Goal: Task Accomplishment & Management: Complete application form

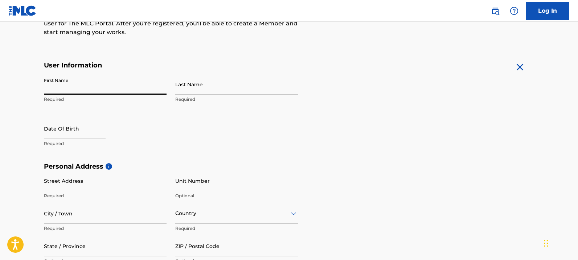
click at [88, 89] on input "First Name" at bounding box center [105, 84] width 123 height 21
type input "[PERSON_NAME]"
click at [196, 91] on input "Last Name" at bounding box center [236, 84] width 123 height 21
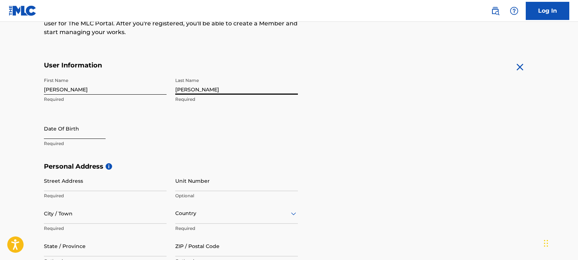
type input "[PERSON_NAME]"
click at [84, 132] on input "text" at bounding box center [75, 128] width 62 height 21
select select "8"
select select "2025"
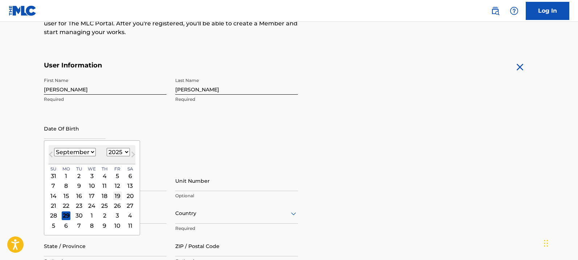
click at [118, 197] on div "19" at bounding box center [117, 196] width 9 height 9
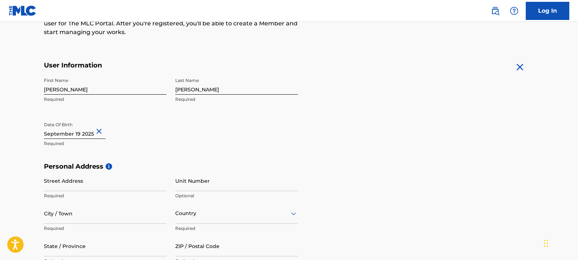
click at [102, 132] on button "Close" at bounding box center [100, 131] width 11 height 22
type input "[DATE]"
click at [84, 186] on input "Street Address" at bounding box center [105, 180] width 123 height 21
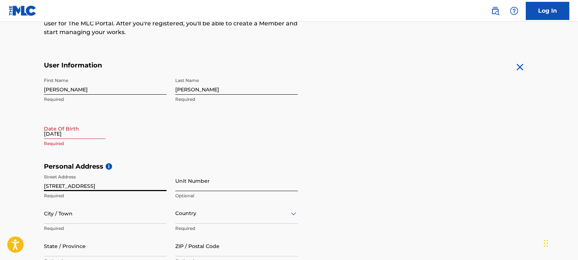
type input "[STREET_ADDRESS]"
click at [216, 185] on input "Unit Number" at bounding box center [236, 180] width 123 height 21
type input "06"
click at [293, 217] on div "Country" at bounding box center [236, 213] width 123 height 21
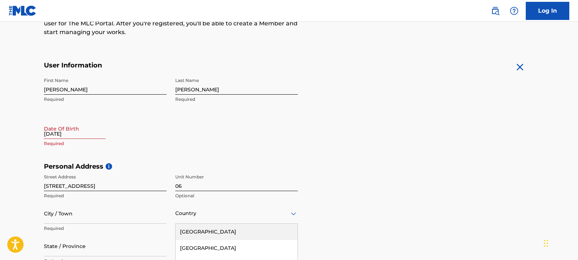
scroll to position [182, 0]
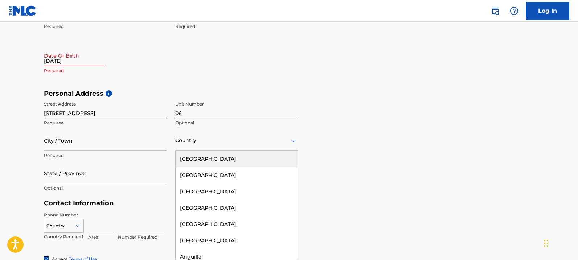
click at [243, 160] on div "[GEOGRAPHIC_DATA]" at bounding box center [237, 159] width 122 height 16
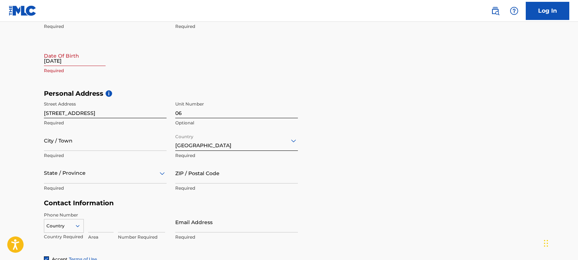
click at [162, 173] on div "State / Province" at bounding box center [105, 173] width 123 height 21
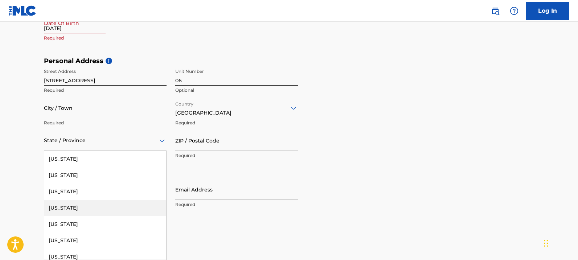
scroll to position [726, 0]
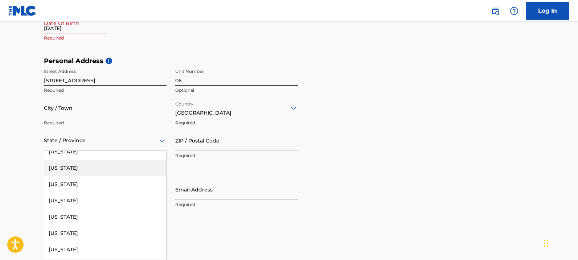
click at [94, 167] on div "[US_STATE]" at bounding box center [105, 168] width 122 height 16
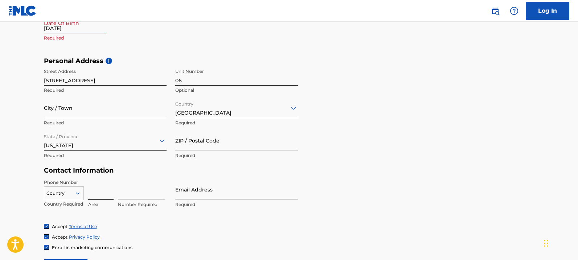
click at [100, 194] on input at bounding box center [100, 189] width 25 height 21
click at [79, 193] on div "Country" at bounding box center [64, 191] width 40 height 11
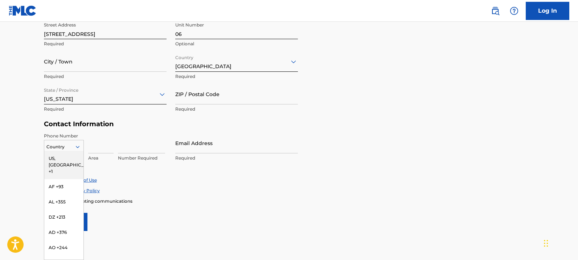
click at [67, 159] on div "US, [GEOGRAPHIC_DATA] +1" at bounding box center [63, 165] width 39 height 28
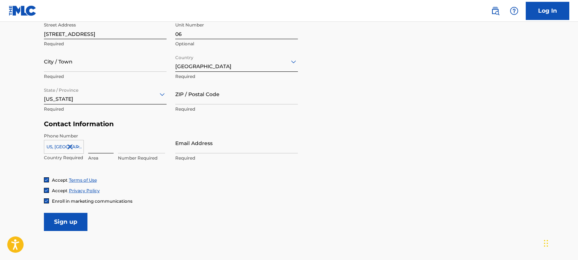
click at [97, 149] on input at bounding box center [100, 143] width 25 height 21
type input "843"
click at [124, 146] on input at bounding box center [141, 143] width 47 height 21
type input "6557757"
click at [215, 146] on input "Email Address" at bounding box center [236, 143] width 123 height 21
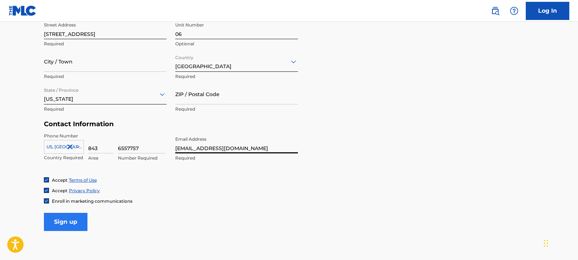
type input "[EMAIL_ADDRESS][DOMAIN_NAME]"
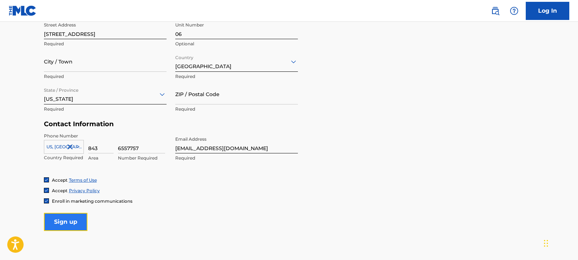
click at [64, 220] on input "Sign up" at bounding box center [66, 222] width 44 height 18
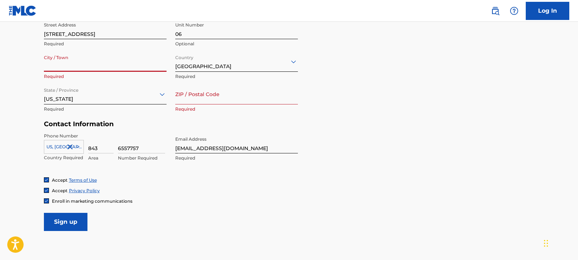
click at [82, 62] on input "City / Town" at bounding box center [105, 61] width 123 height 21
click at [49, 68] on input "[GEOGRAPHIC_DATA]" at bounding box center [105, 61] width 123 height 21
type input "[GEOGRAPHIC_DATA]"
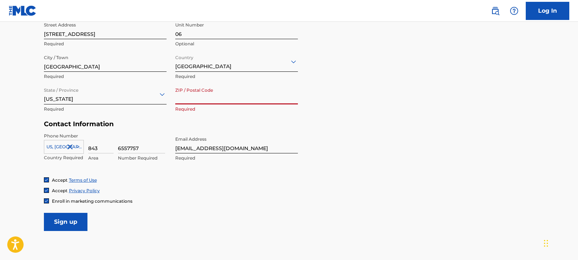
click at [182, 100] on input "ZIP / Postal Code" at bounding box center [236, 94] width 123 height 21
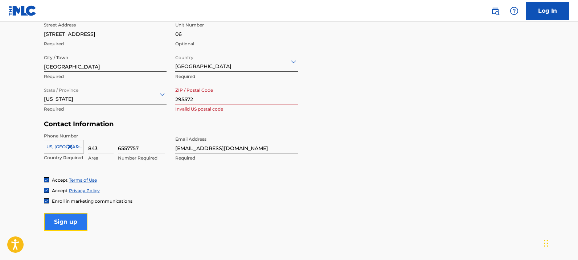
click at [64, 220] on input "Sign up" at bounding box center [66, 222] width 44 height 18
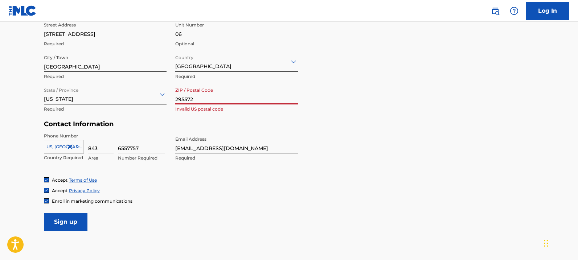
click at [186, 98] on input "295572" at bounding box center [236, 94] width 123 height 21
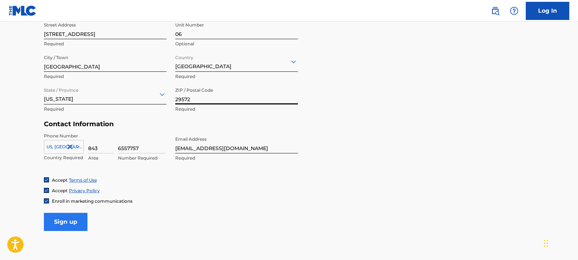
type input "29572"
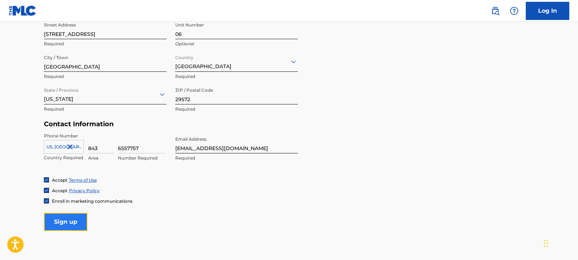
click at [63, 219] on input "Sign up" at bounding box center [66, 222] width 44 height 18
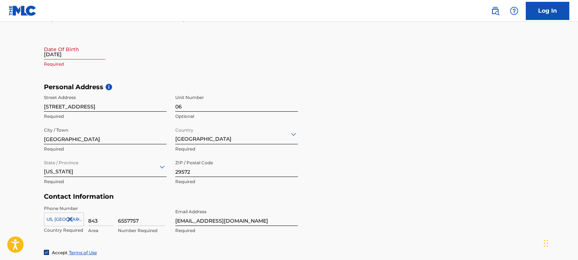
scroll to position [152, 0]
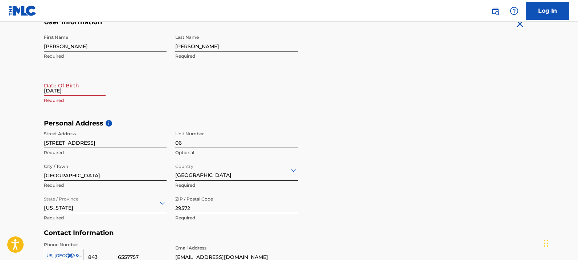
click at [94, 90] on input "[DATE]" at bounding box center [75, 85] width 62 height 21
select select "8"
select select "2025"
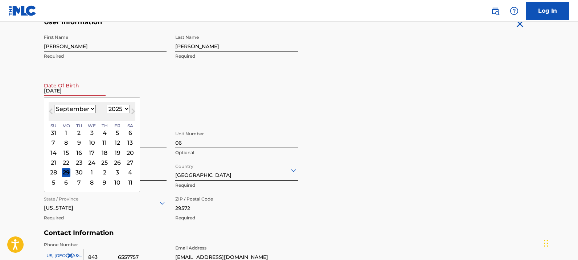
click at [91, 111] on select "January February March April May June July August September October November De…" at bounding box center [75, 109] width 42 height 8
select select "2"
click at [54, 105] on select "January February March April May June July August September October November De…" at bounding box center [75, 109] width 42 height 8
click at [126, 111] on select "1899 1900 1901 1902 1903 1904 1905 1906 1907 1908 1909 1910 1911 1912 1913 1914…" at bounding box center [118, 109] width 23 height 8
select select "1976"
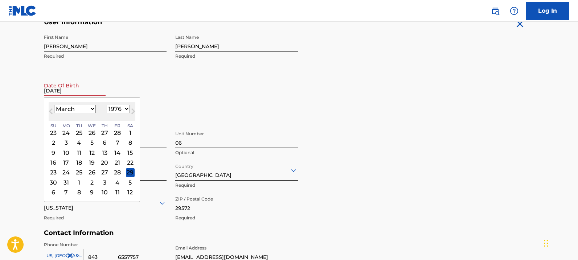
click at [107, 105] on select "1899 1900 1901 1902 1903 1904 1905 1906 1907 1908 1909 1910 1911 1912 1913 1914…" at bounding box center [118, 109] width 23 height 8
click at [119, 153] on div "19" at bounding box center [117, 152] width 9 height 9
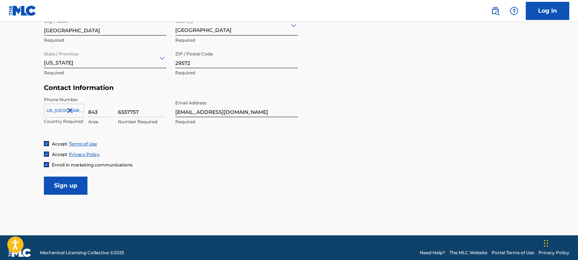
scroll to position [307, 0]
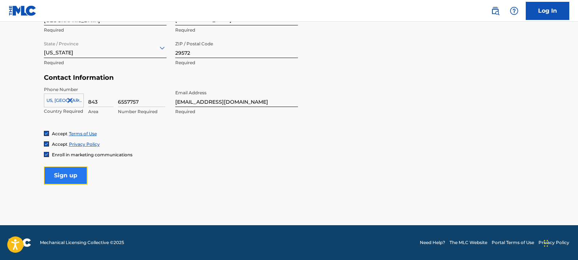
click at [58, 171] on input "Sign up" at bounding box center [66, 176] width 44 height 18
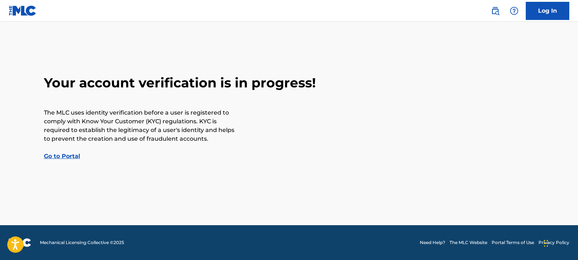
click at [49, 155] on link "Go to Portal" at bounding box center [62, 156] width 36 height 7
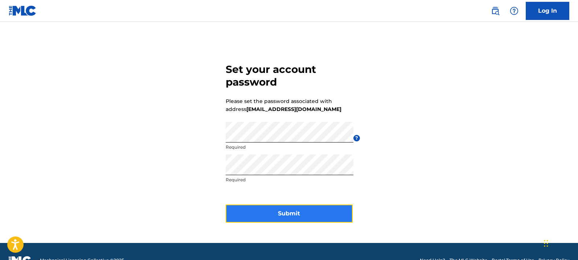
click at [292, 213] on button "Submit" at bounding box center [289, 214] width 127 height 18
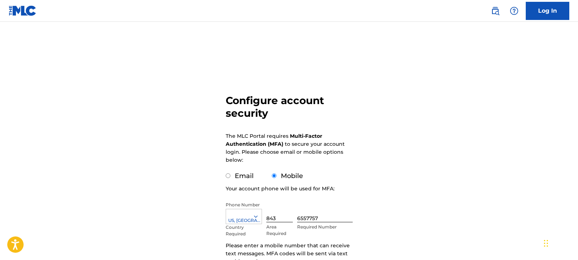
scroll to position [73, 0]
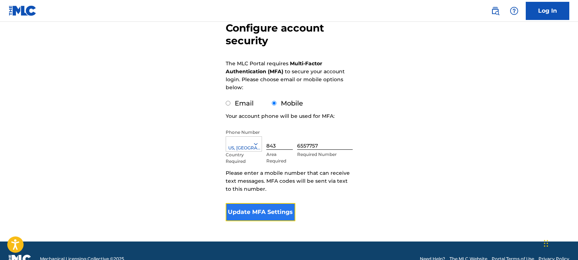
click at [254, 213] on button "Update MFA Settings" at bounding box center [261, 212] width 70 height 18
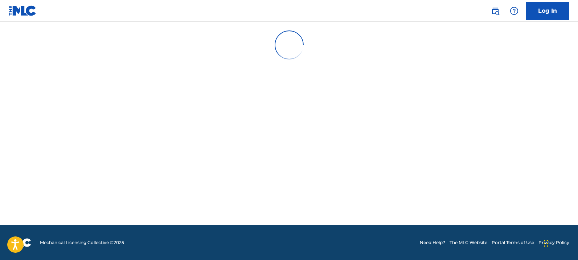
scroll to position [0, 0]
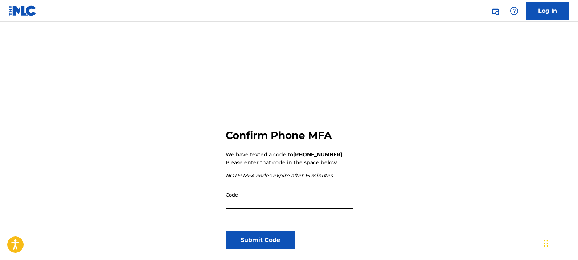
click at [244, 202] on input "Code" at bounding box center [290, 198] width 128 height 21
type input "980307"
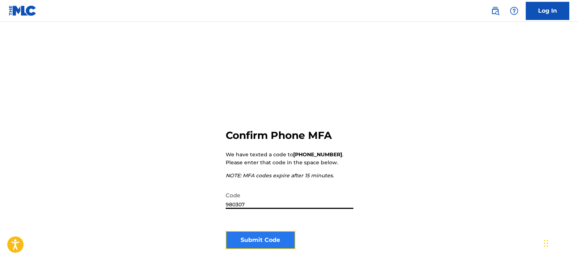
click at [281, 246] on button "Submit Code" at bounding box center [261, 240] width 70 height 18
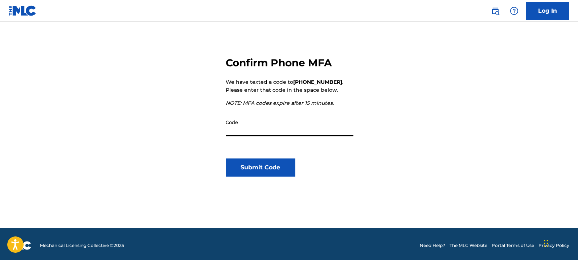
scroll to position [75, 0]
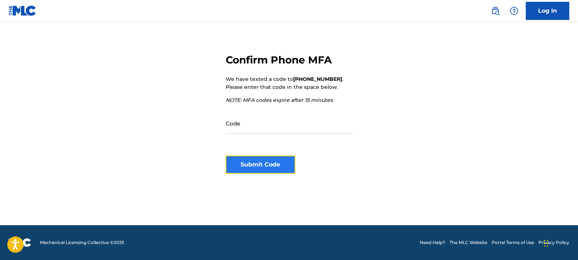
click at [273, 163] on button "Submit Code" at bounding box center [261, 165] width 70 height 18
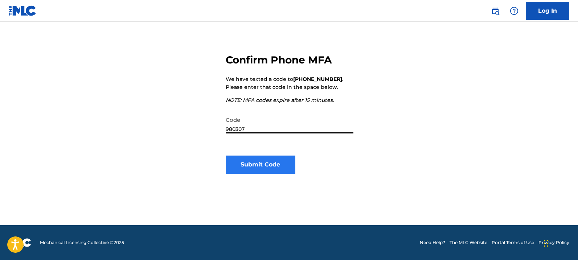
type input "980307"
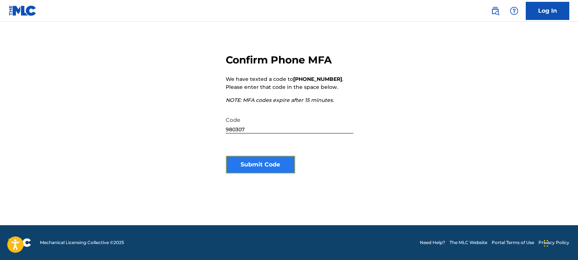
click at [251, 160] on button "Submit Code" at bounding box center [261, 165] width 70 height 18
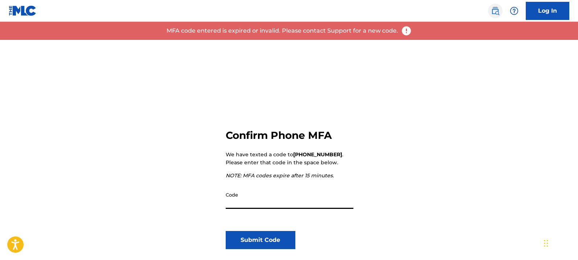
click at [497, 11] on img at bounding box center [495, 11] width 9 height 9
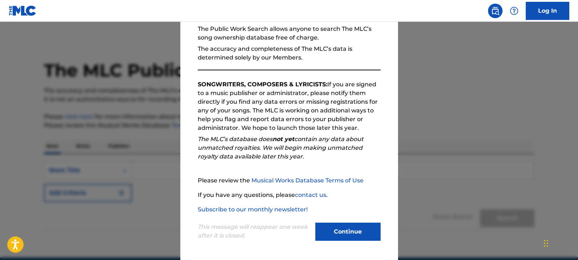
scroll to position [32, 0]
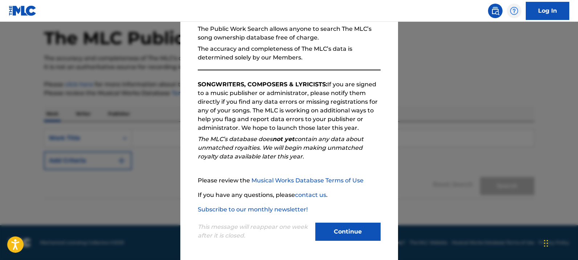
click at [515, 10] on img at bounding box center [514, 11] width 9 height 9
drag, startPoint x: 333, startPoint y: 230, endPoint x: 418, endPoint y: 144, distance: 120.6
click at [334, 230] on button "Continue" at bounding box center [347, 232] width 65 height 18
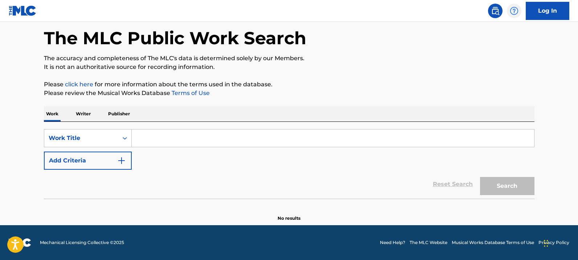
click at [511, 9] on img at bounding box center [514, 11] width 9 height 9
click at [513, 30] on link "Contact us" at bounding box center [514, 30] width 62 height 17
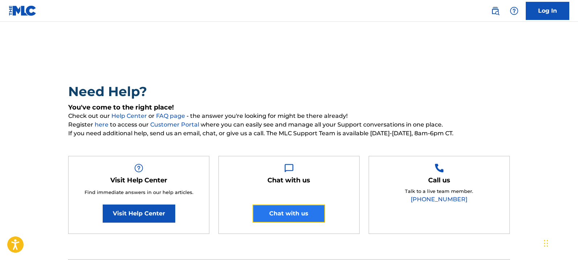
click at [293, 210] on button "Chat with us" at bounding box center [288, 214] width 73 height 18
click at [315, 213] on button "Chat with us" at bounding box center [288, 214] width 73 height 18
click at [513, 9] on img at bounding box center [514, 11] width 9 height 9
click at [307, 213] on button "Chat with us" at bounding box center [288, 214] width 73 height 18
click at [301, 213] on button "Chat with us" at bounding box center [288, 214] width 73 height 18
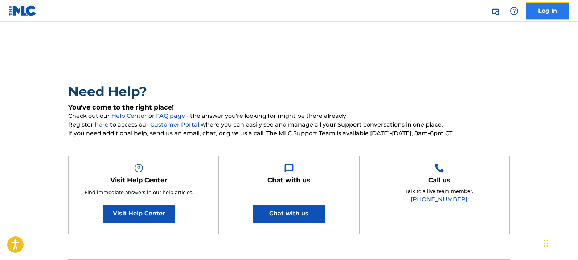
click at [538, 10] on link "Log In" at bounding box center [548, 11] width 44 height 18
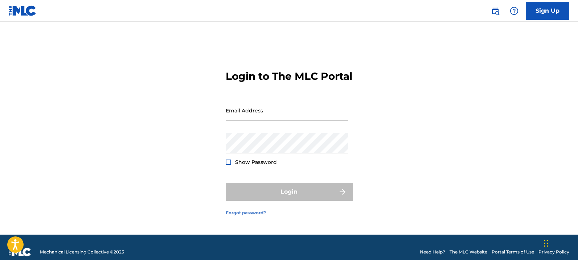
click at [246, 214] on link "Forgot password?" at bounding box center [246, 213] width 40 height 7
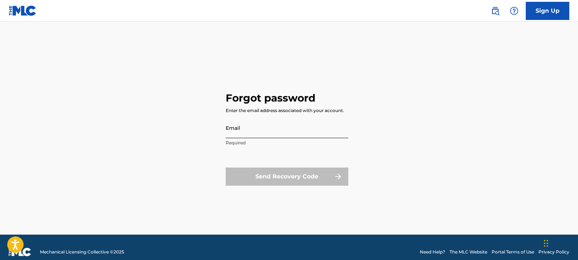
click at [255, 128] on input "Email" at bounding box center [287, 128] width 123 height 21
click at [186, 96] on div "Forgot password Enter the email address associated with your account. Email Req…" at bounding box center [289, 137] width 508 height 195
click at [331, 179] on div "Send Recovery Code" at bounding box center [287, 177] width 123 height 18
click at [393, 49] on div "Forgot password Enter the email address associated with your account. Email Req…" at bounding box center [289, 137] width 508 height 195
click at [321, 174] on div "Send Recovery Code" at bounding box center [287, 177] width 123 height 18
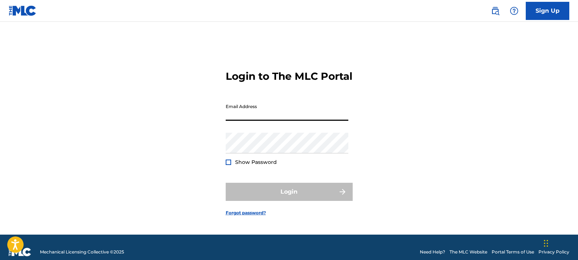
click at [258, 113] on input "Email Address" at bounding box center [287, 110] width 123 height 21
click at [230, 164] on div at bounding box center [228, 162] width 5 height 5
click at [266, 117] on input "Email Address" at bounding box center [287, 110] width 123 height 21
type input "[EMAIL_ADDRESS][DOMAIN_NAME]"
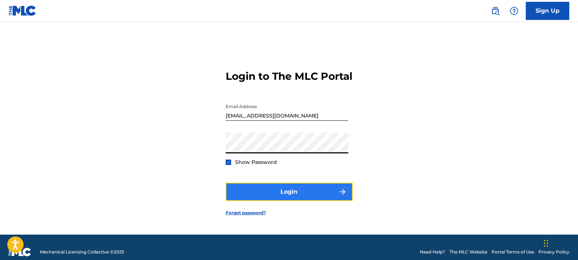
click at [300, 190] on button "Login" at bounding box center [289, 192] width 127 height 18
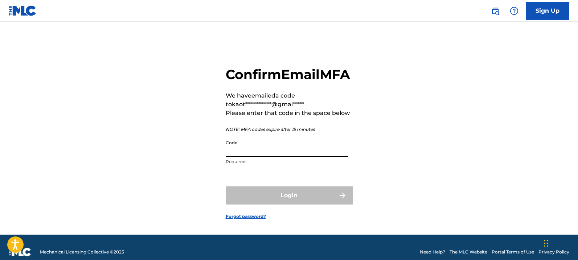
click at [263, 157] on input "Code" at bounding box center [287, 146] width 123 height 21
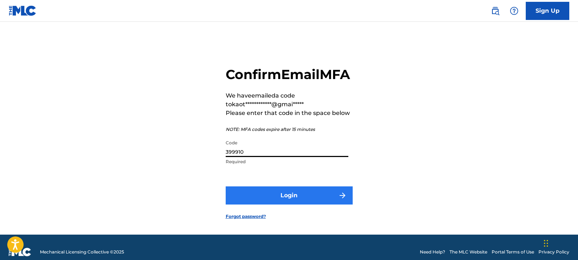
type input "399910"
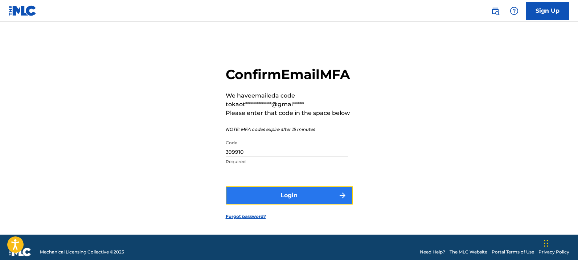
click at [291, 205] on button "Login" at bounding box center [289, 195] width 127 height 18
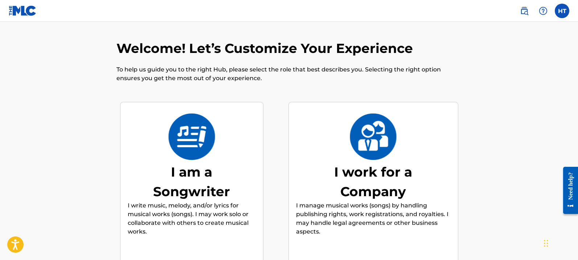
click at [341, 180] on div "I work for a Company" at bounding box center [373, 181] width 109 height 39
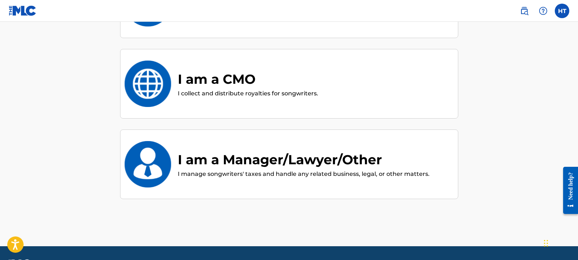
scroll to position [235, 0]
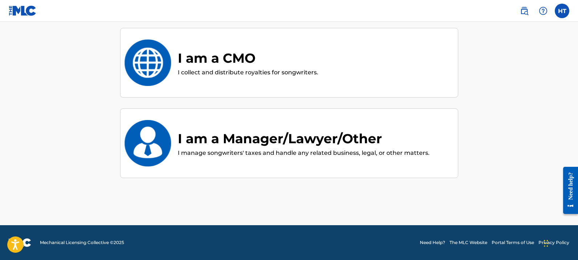
click at [287, 143] on div "I am a Manager/Lawyer/Other" at bounding box center [304, 139] width 252 height 20
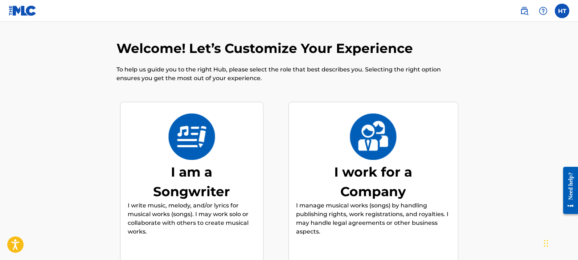
scroll to position [33, 0]
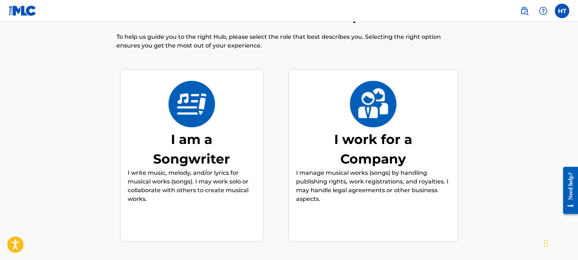
click at [366, 171] on p "I manage musical works (songs) by handling publishing rights, work registration…" at bounding box center [373, 186] width 155 height 35
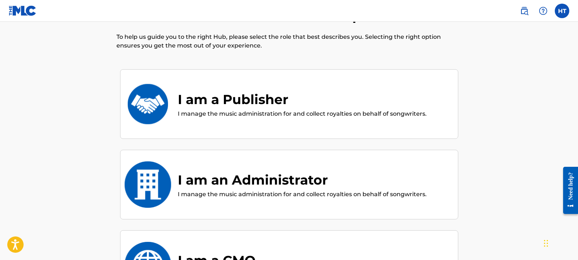
click at [227, 106] on div "I am a Publisher" at bounding box center [302, 100] width 249 height 20
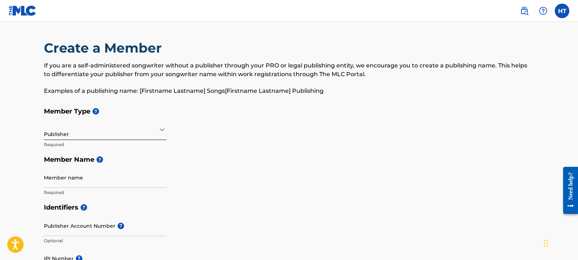
click at [162, 132] on icon at bounding box center [162, 129] width 9 height 9
click at [206, 131] on div "Member Type ? Publisher Required Member Name ? Member name Required" at bounding box center [289, 152] width 490 height 96
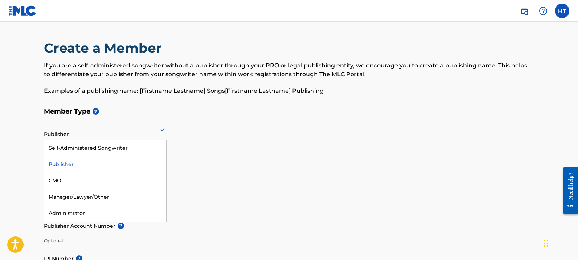
click at [161, 131] on icon at bounding box center [162, 129] width 5 height 3
click at [62, 164] on div "Publisher" at bounding box center [105, 164] width 122 height 16
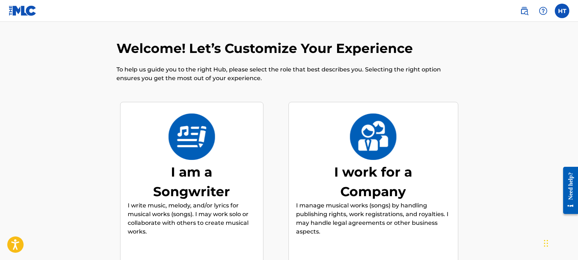
scroll to position [33, 0]
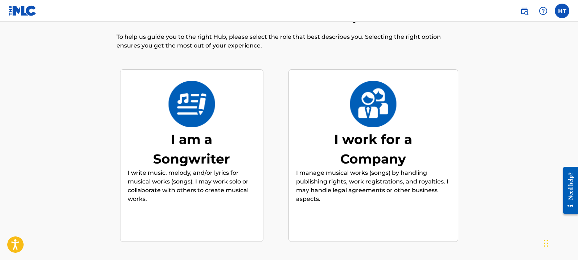
click at [359, 159] on div "I work for a Company" at bounding box center [373, 149] width 109 height 39
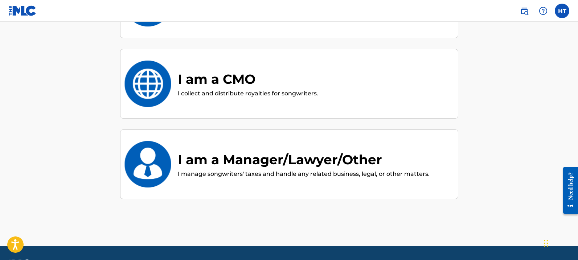
scroll to position [235, 0]
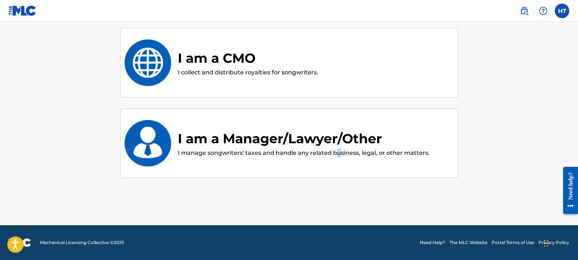
click at [339, 149] on p "I manage songwriters' taxes and handle any related business, legal, or other ma…" at bounding box center [304, 153] width 252 height 9
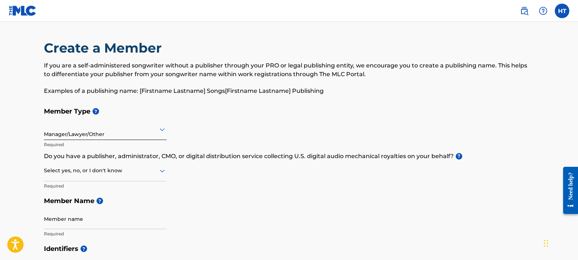
click at [155, 130] on div at bounding box center [105, 129] width 123 height 9
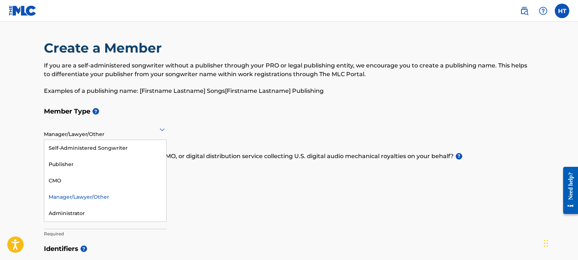
click at [62, 198] on div "Manager/Lawyer/Other" at bounding box center [105, 197] width 122 height 16
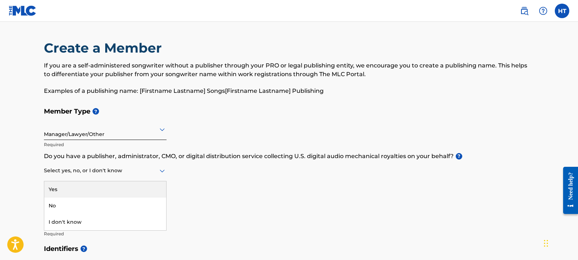
click at [160, 170] on icon at bounding box center [162, 171] width 5 height 3
click at [122, 186] on div "Yes" at bounding box center [105, 189] width 122 height 16
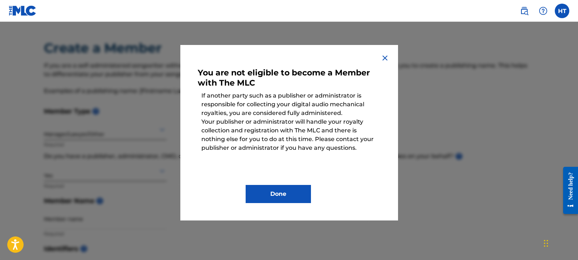
click at [385, 57] on img at bounding box center [385, 58] width 9 height 9
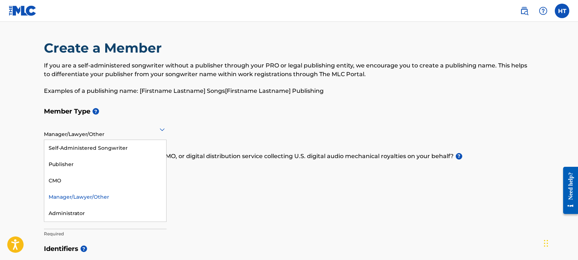
click at [160, 131] on icon at bounding box center [162, 129] width 9 height 9
click at [88, 165] on div "Publisher" at bounding box center [105, 164] width 122 height 16
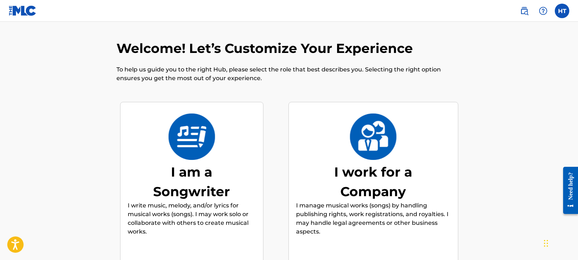
scroll to position [33, 0]
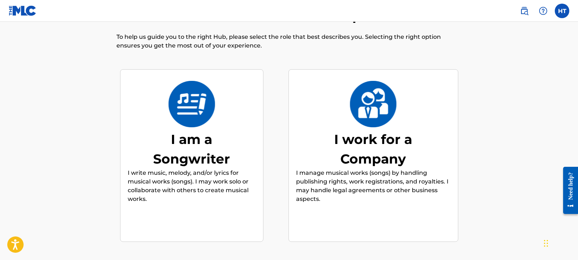
click at [214, 149] on div "I am a Songwriter" at bounding box center [191, 149] width 109 height 39
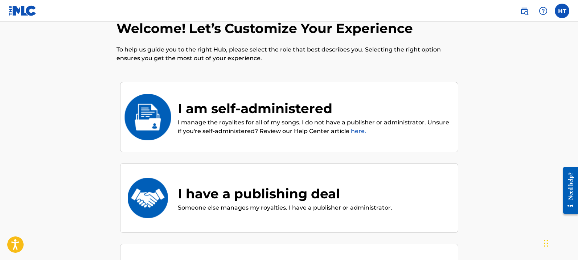
scroll to position [0, 0]
